Goal: Task Accomplishment & Management: Use online tool/utility

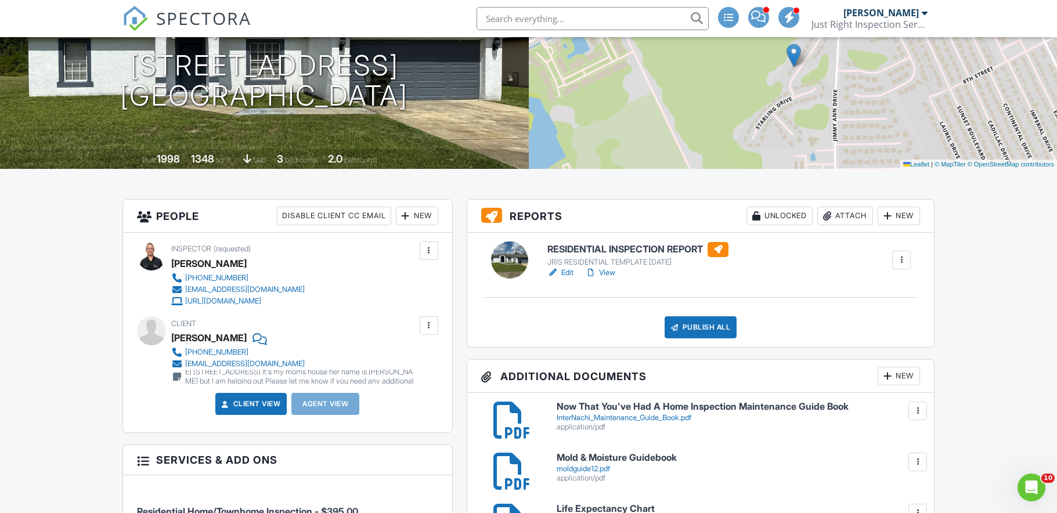
scroll to position [147, 0]
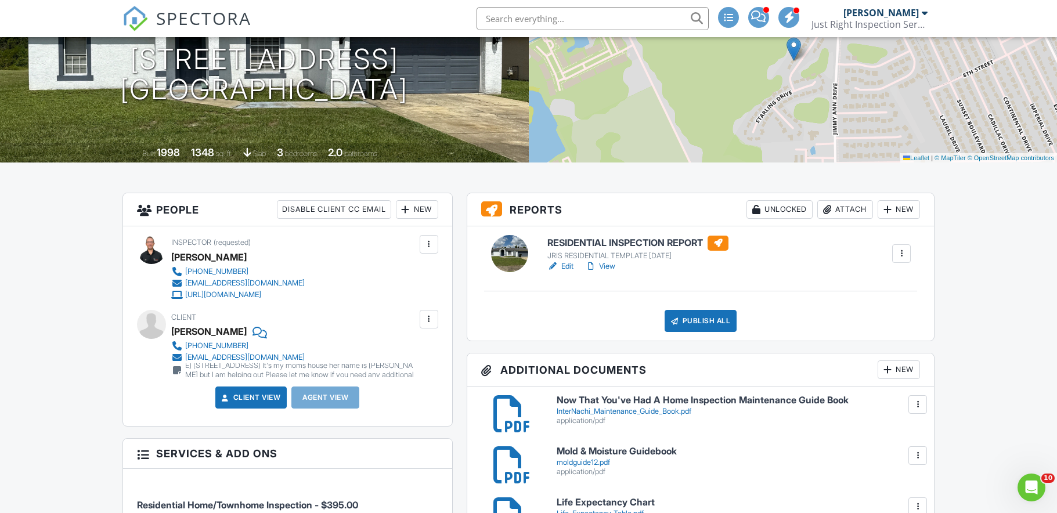
click at [708, 316] on div "Publish All" at bounding box center [701, 321] width 73 height 22
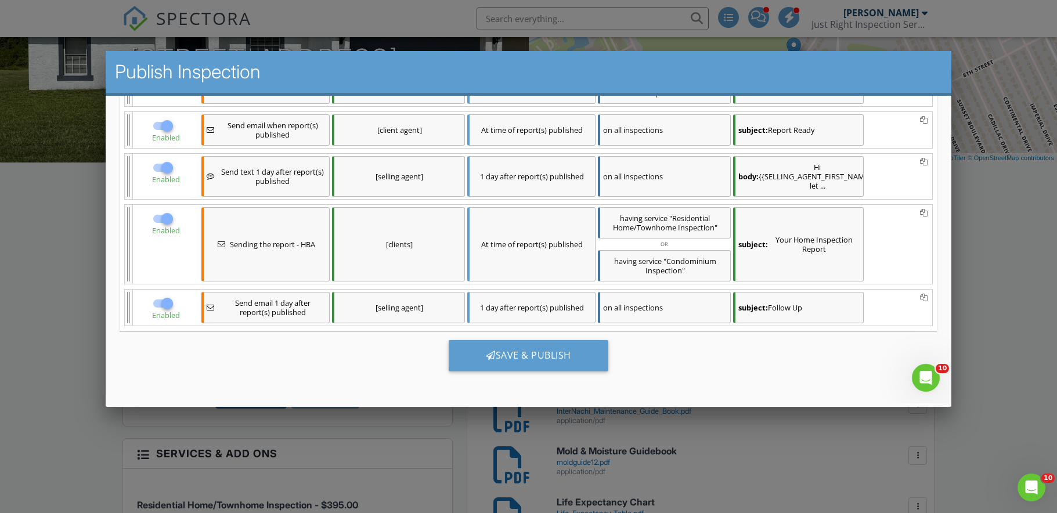
scroll to position [0, 0]
click at [519, 365] on div "Save & Publish" at bounding box center [529, 355] width 160 height 31
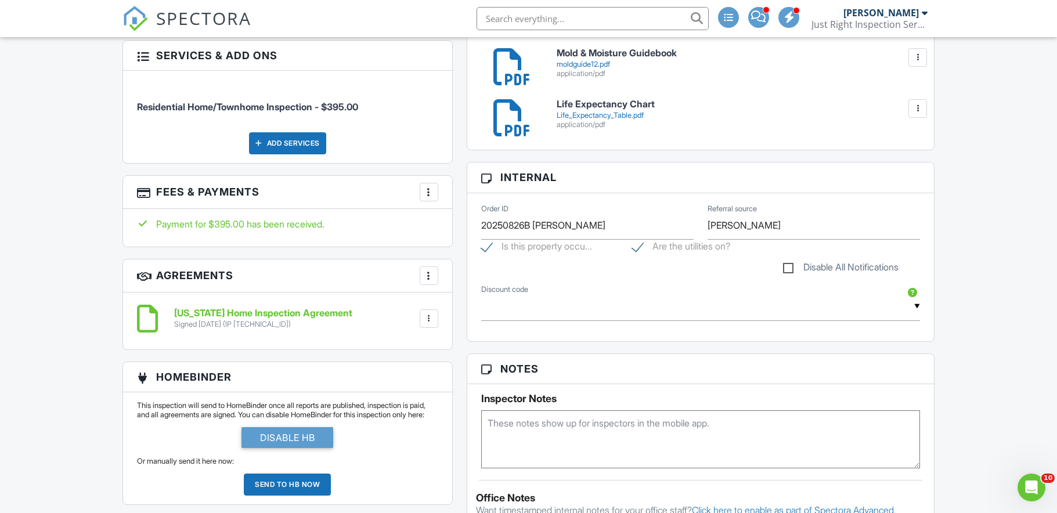
scroll to position [547, 0]
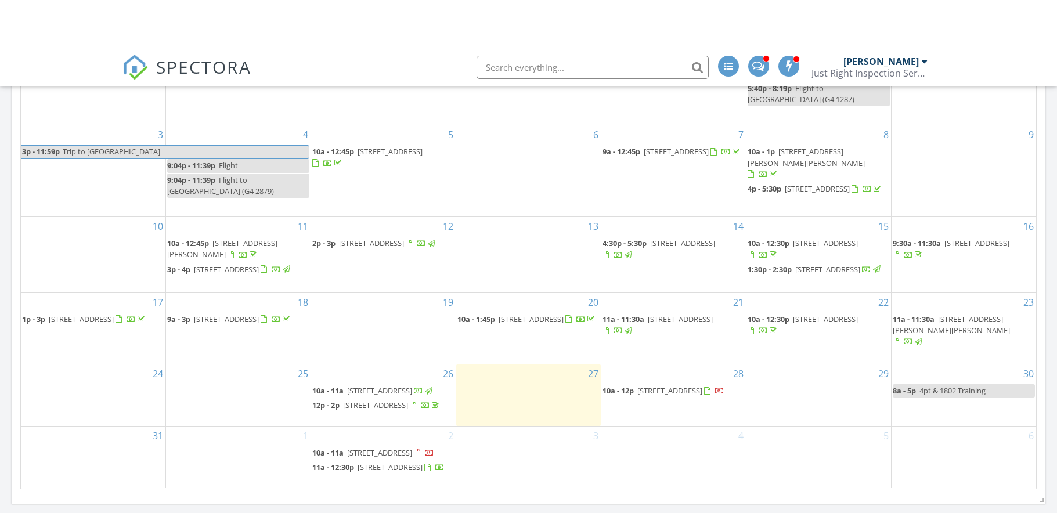
scroll to position [576, 0]
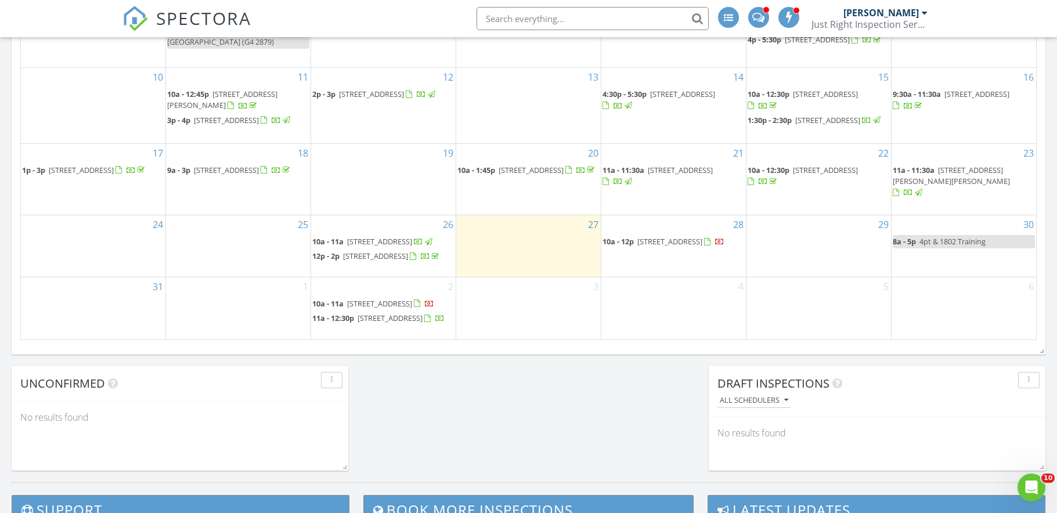
scroll to position [726, 0]
